Goal: Information Seeking & Learning: Find specific fact

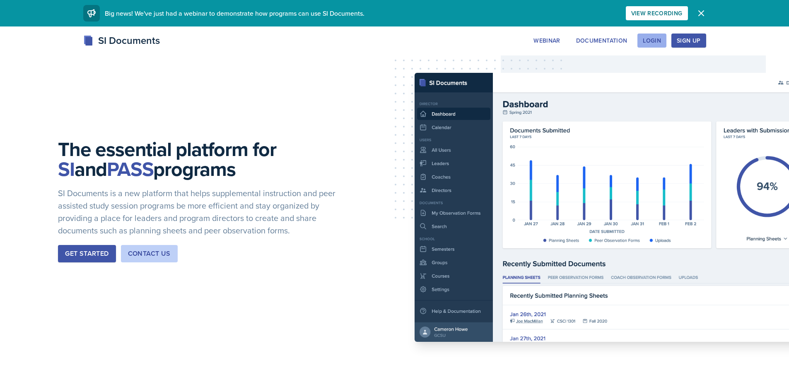
click at [663, 39] on button "Login" at bounding box center [652, 41] width 29 height 14
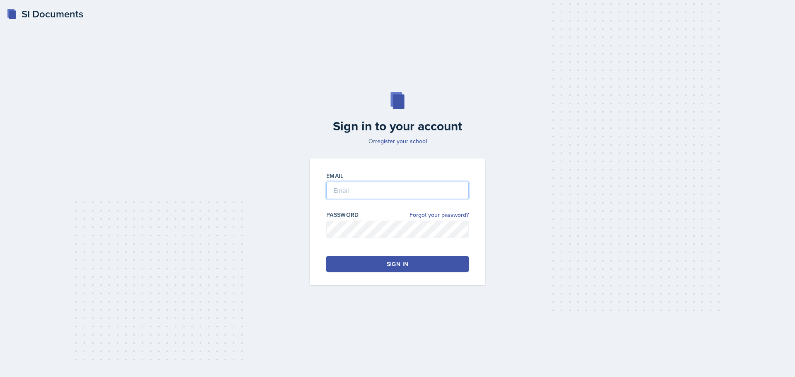
type input "[EMAIL_ADDRESS][DOMAIN_NAME]"
click at [423, 201] on div at bounding box center [397, 203] width 143 height 8
click at [411, 268] on button "Sign in" at bounding box center [397, 264] width 143 height 16
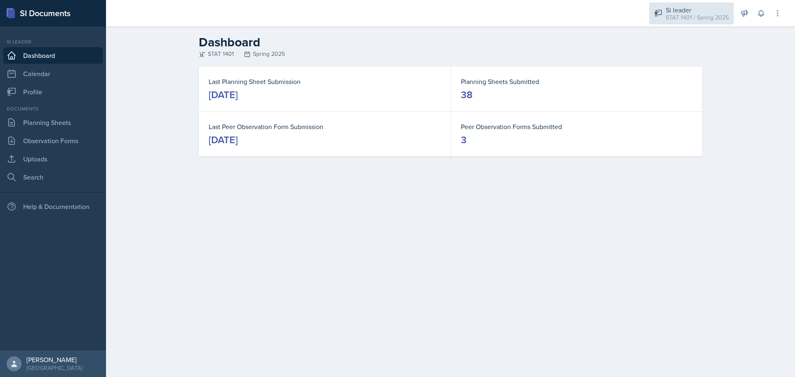
click at [694, 15] on div "STAT 1401 / Spring 2025" at bounding box center [697, 17] width 63 height 9
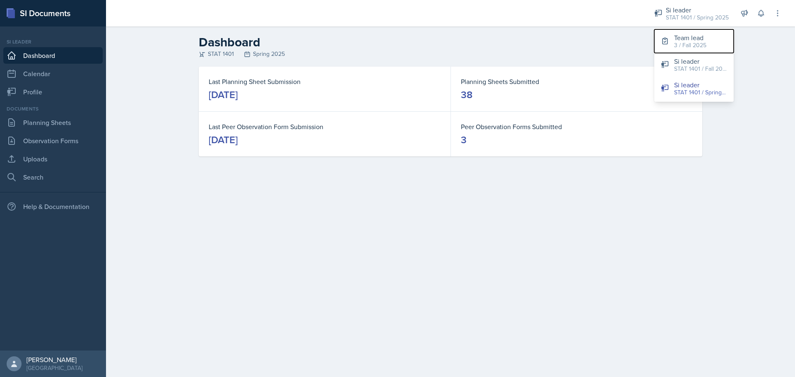
click at [695, 44] on div "3 / Fall 2025" at bounding box center [690, 45] width 32 height 9
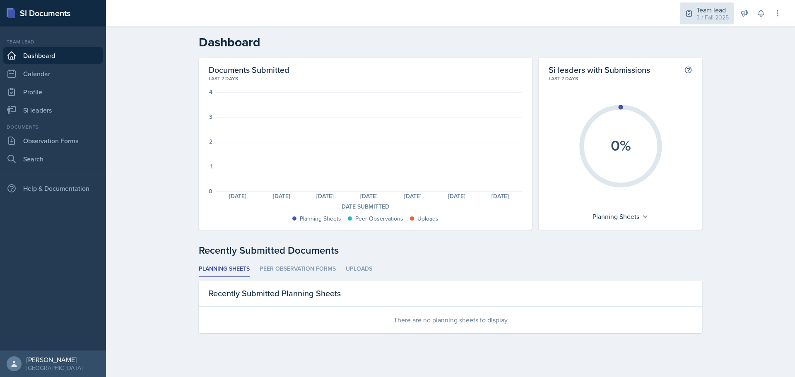
click at [716, 12] on div "Team lead" at bounding box center [713, 10] width 32 height 10
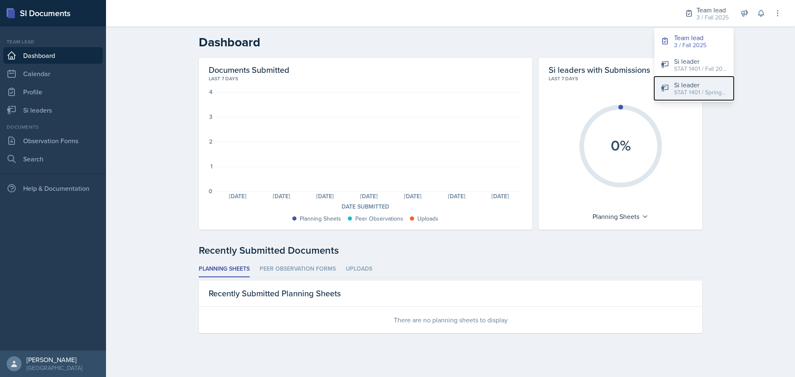
click at [707, 94] on div "STAT 1401 / Spring 2025" at bounding box center [700, 92] width 53 height 9
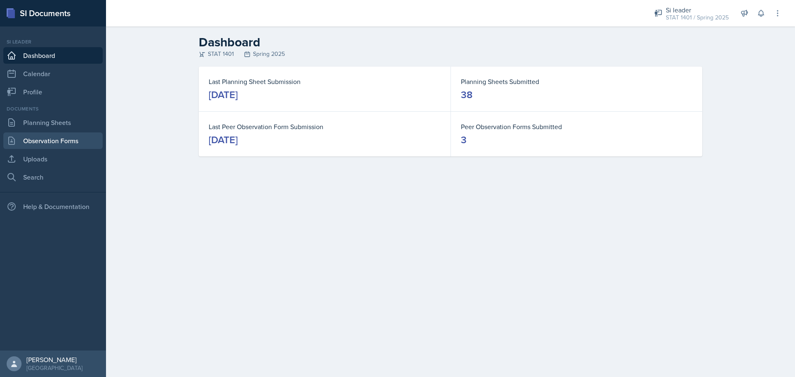
click at [43, 145] on link "Observation Forms" at bounding box center [52, 141] width 99 height 17
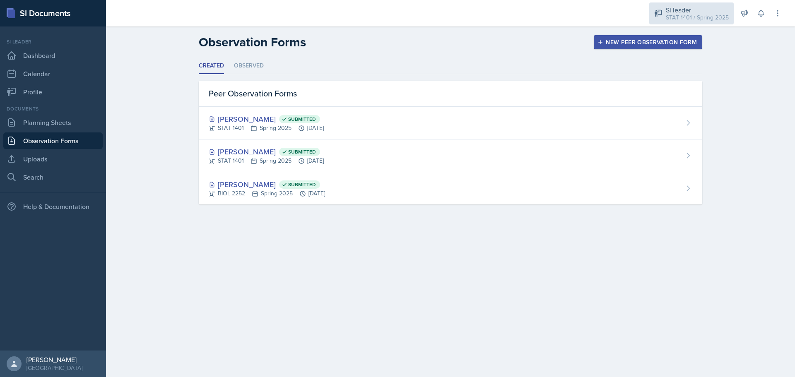
click at [709, 18] on div "STAT 1401 / Spring 2025" at bounding box center [697, 17] width 63 height 9
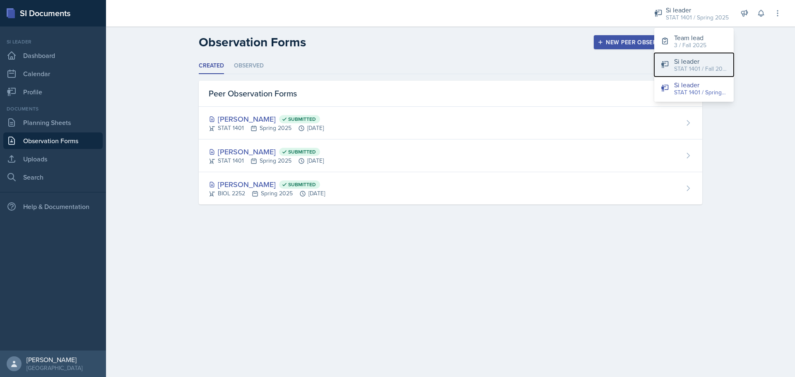
click at [700, 70] on div "STAT 1401 / Fall 2024" at bounding box center [700, 69] width 53 height 9
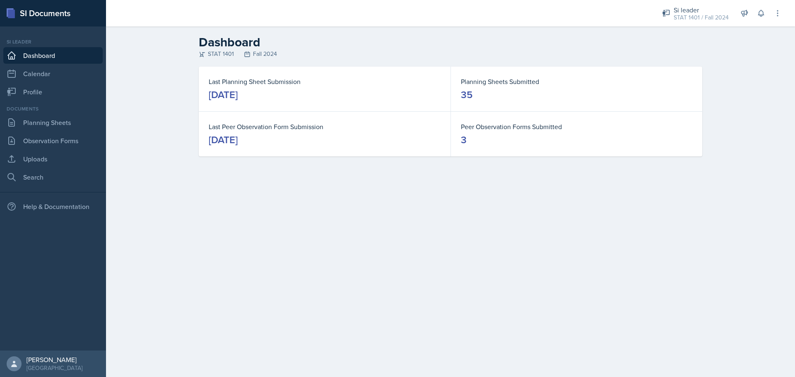
click at [686, 2] on div "Si leader STAT 1401 / Fall 2024 Team lead 3 / Fall 2025 Si leader STAT 1401 / F…" at bounding box center [716, 13] width 131 height 27
click at [41, 178] on link "Search" at bounding box center [52, 177] width 99 height 17
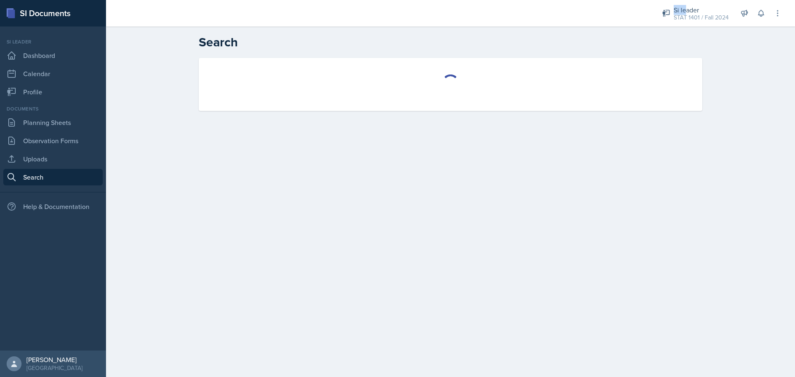
select select "all"
select select "1"
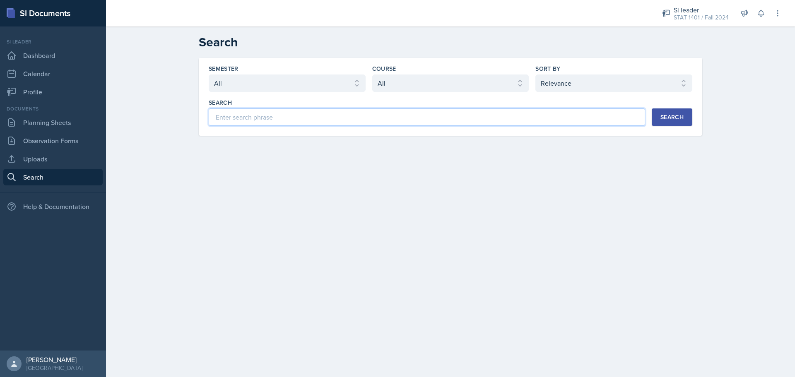
click at [297, 124] on input at bounding box center [427, 117] width 437 height 17
click at [685, 121] on button "Search" at bounding box center [672, 117] width 41 height 17
click at [268, 123] on input "rhema" at bounding box center [427, 117] width 437 height 17
type input "r"
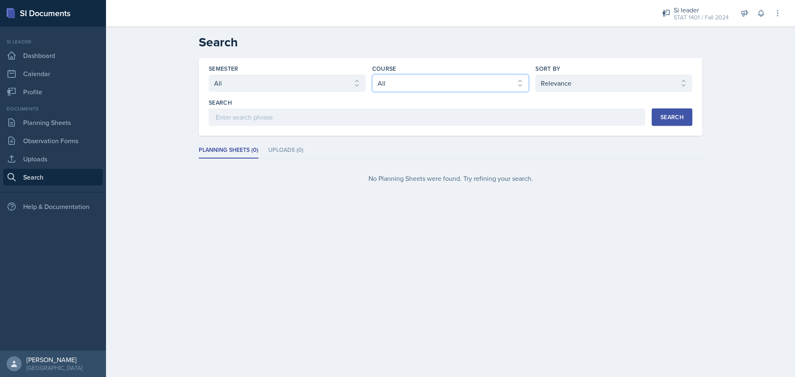
click at [461, 80] on select "Select course All ACCT 2101 ACCT 2102 ACCT 4050 ANTH 1102 ANTH 3301 ARCH 1000 A…" at bounding box center [450, 83] width 157 height 17
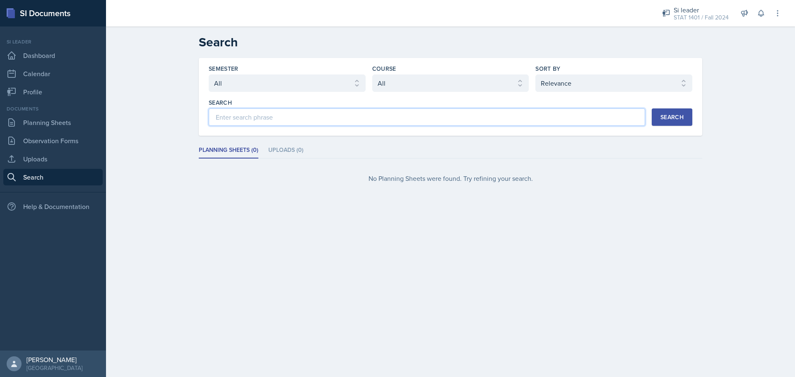
click at [268, 119] on input at bounding box center [427, 117] width 437 height 17
type input "anatomy"
